Goal: Find specific page/section: Find specific page/section

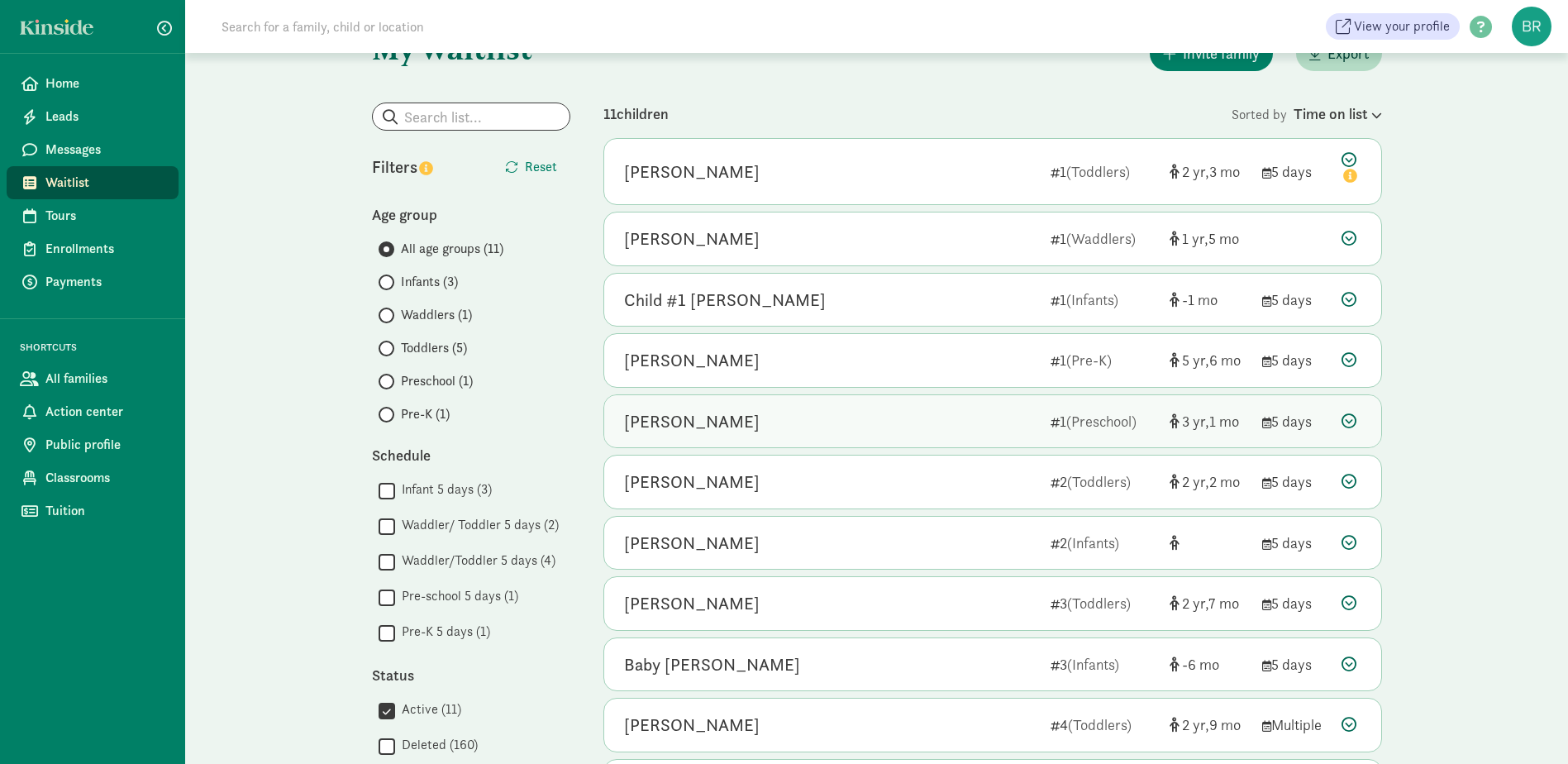
scroll to position [83, 0]
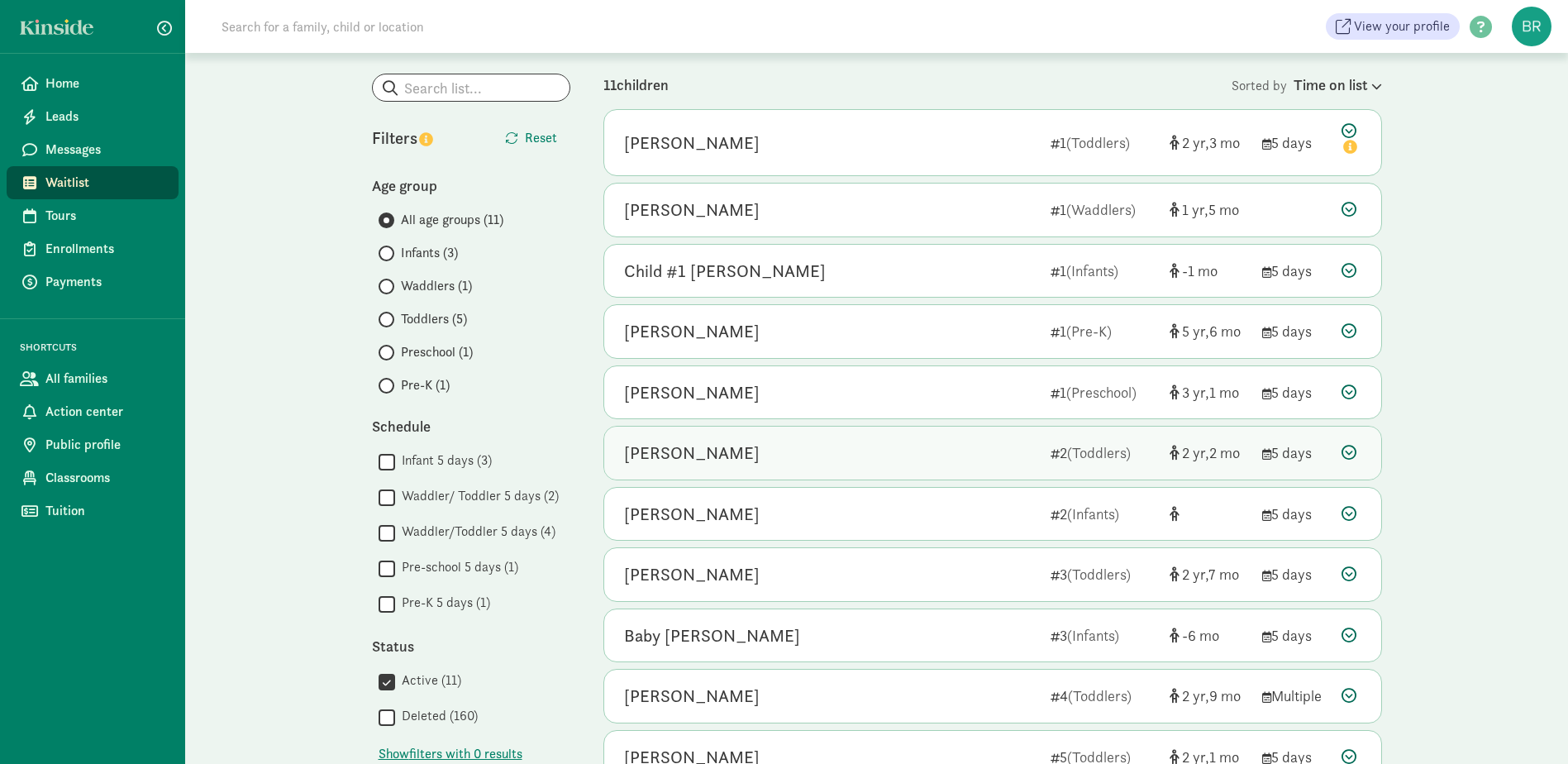
click at [832, 446] on div "[PERSON_NAME]" at bounding box center [830, 453] width 413 height 26
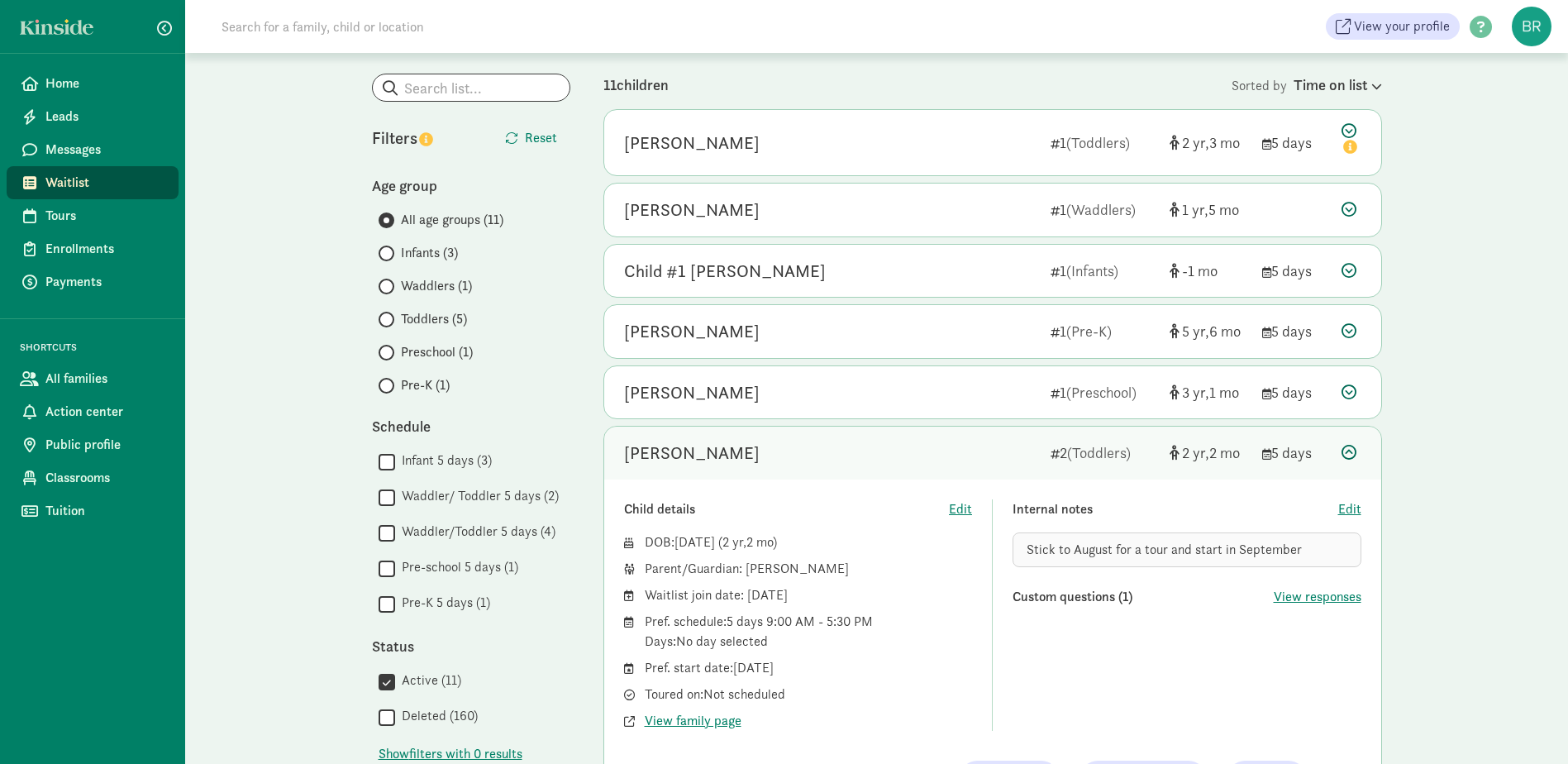
click at [717, 732] on div "Child details Edit DOB: [DATE] ( 2 2 ) Parent/Guardian: [PERSON_NAME] Waitlist …" at bounding box center [993, 647] width 777 height 334
click at [712, 725] on span "View family page" at bounding box center [693, 721] width 97 height 20
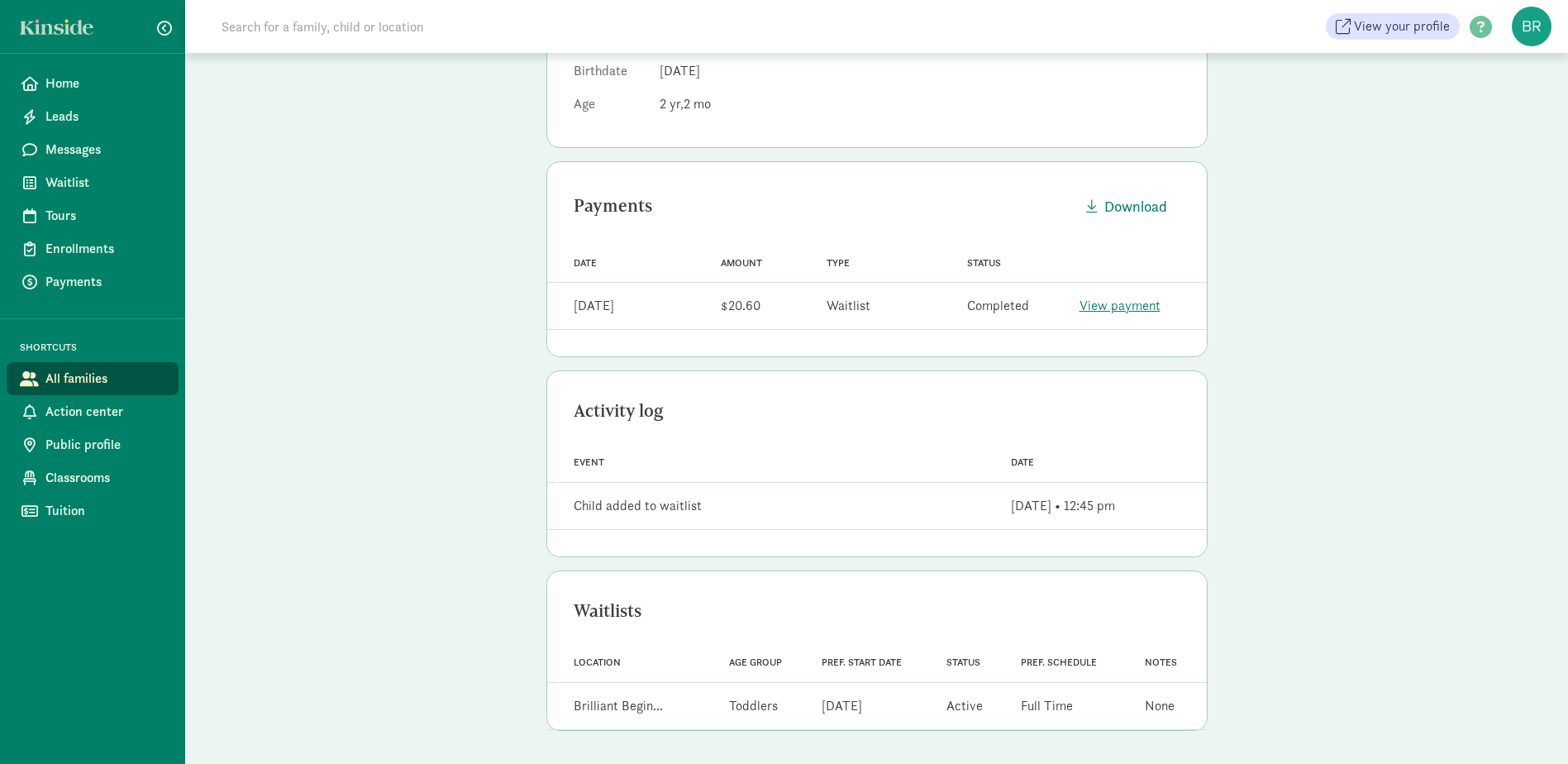
scroll to position [3, 0]
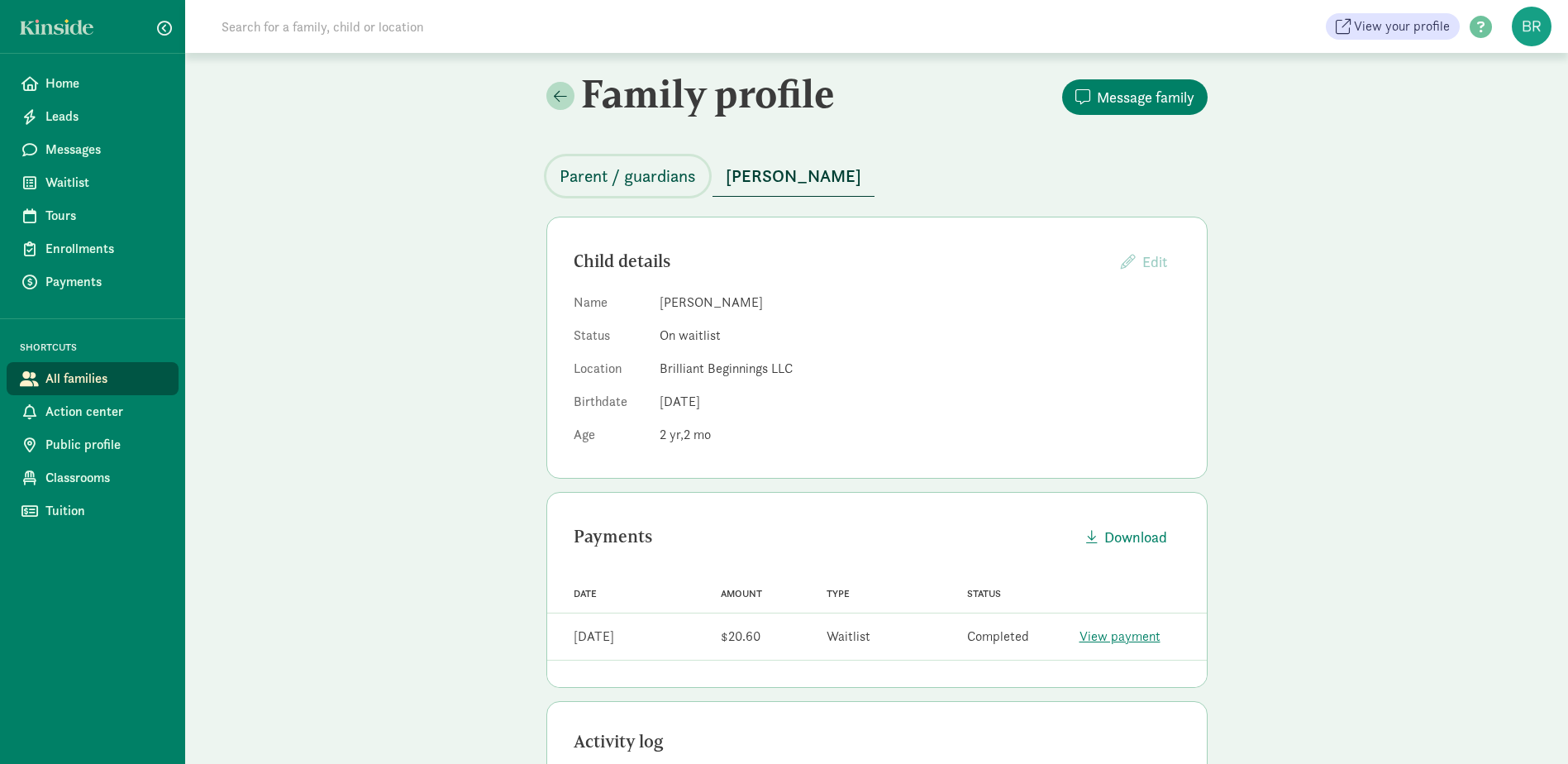
click at [620, 187] on span "Parent / guardians" at bounding box center [628, 175] width 137 height 26
